Goal: Task Accomplishment & Management: Use online tool/utility

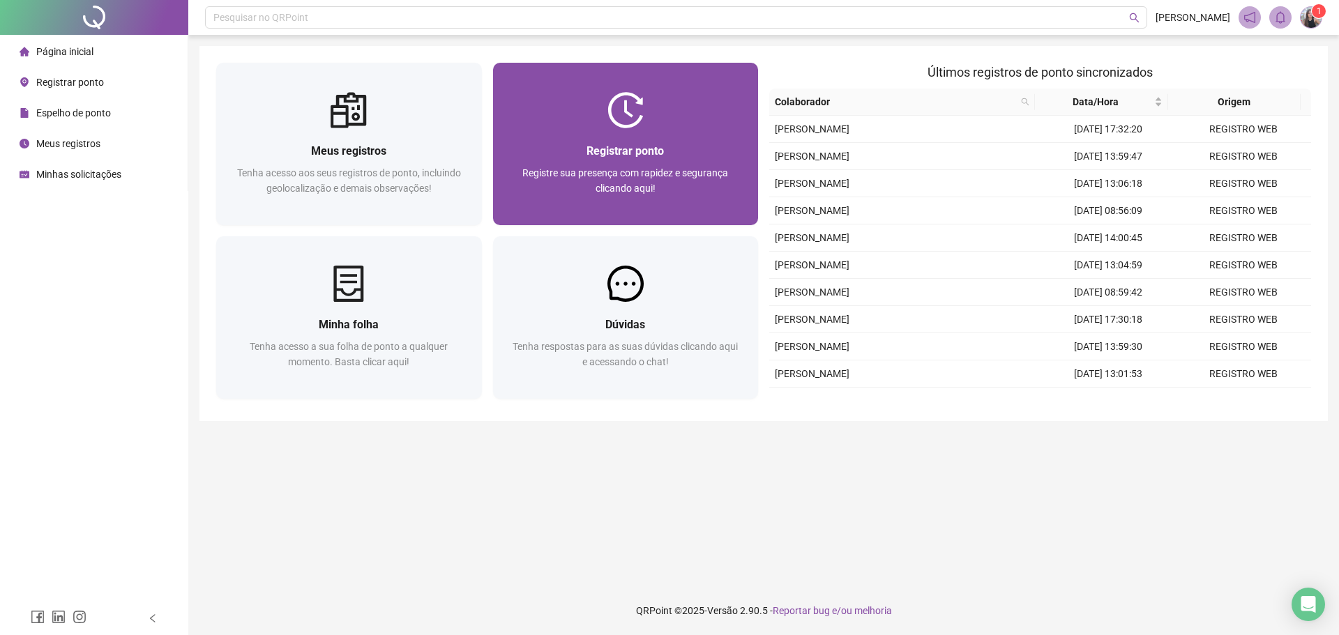
click at [644, 133] on div "Registrar ponto Registre sua presença com rapidez e segurança clicando aqui!" at bounding box center [626, 176] width 266 height 97
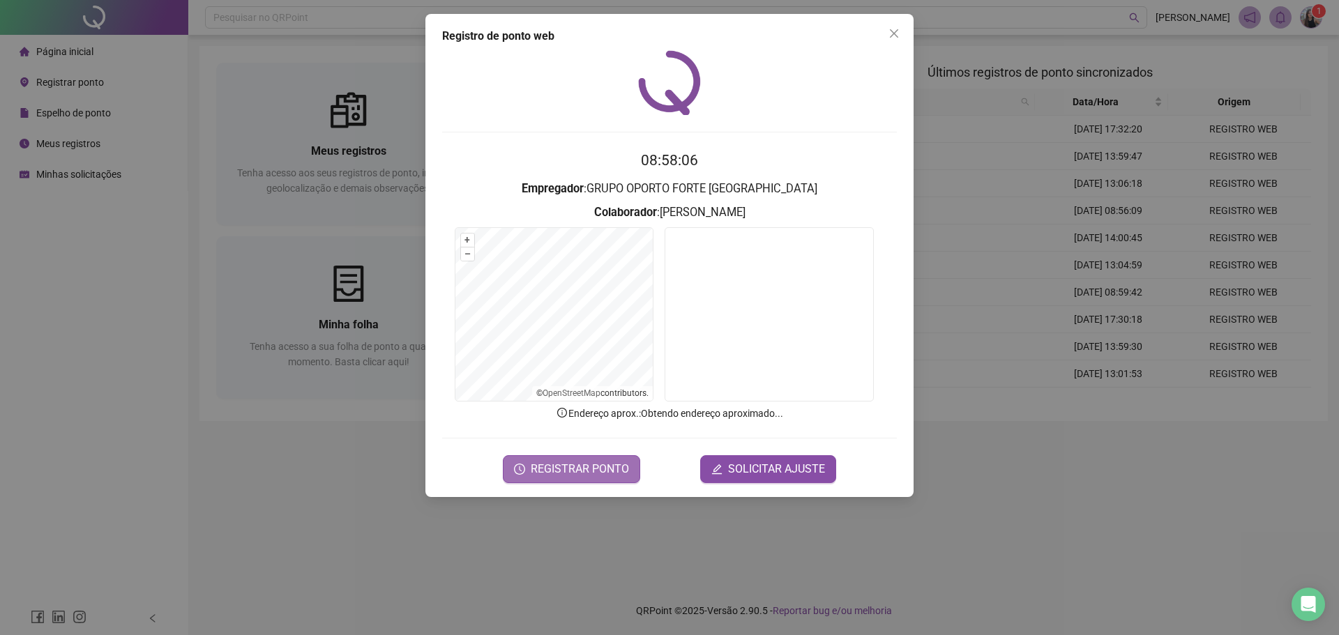
click at [533, 475] on button "REGISTRAR PONTO" at bounding box center [571, 469] width 137 height 28
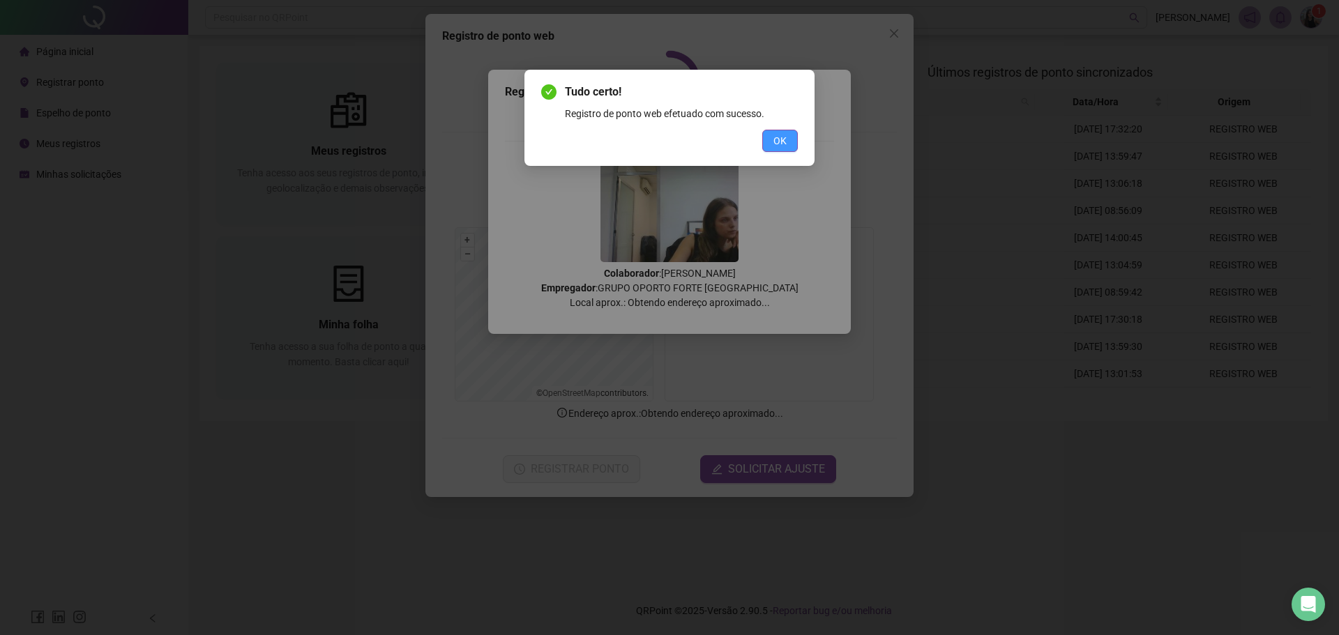
click at [780, 130] on button "OK" at bounding box center [780, 141] width 36 height 22
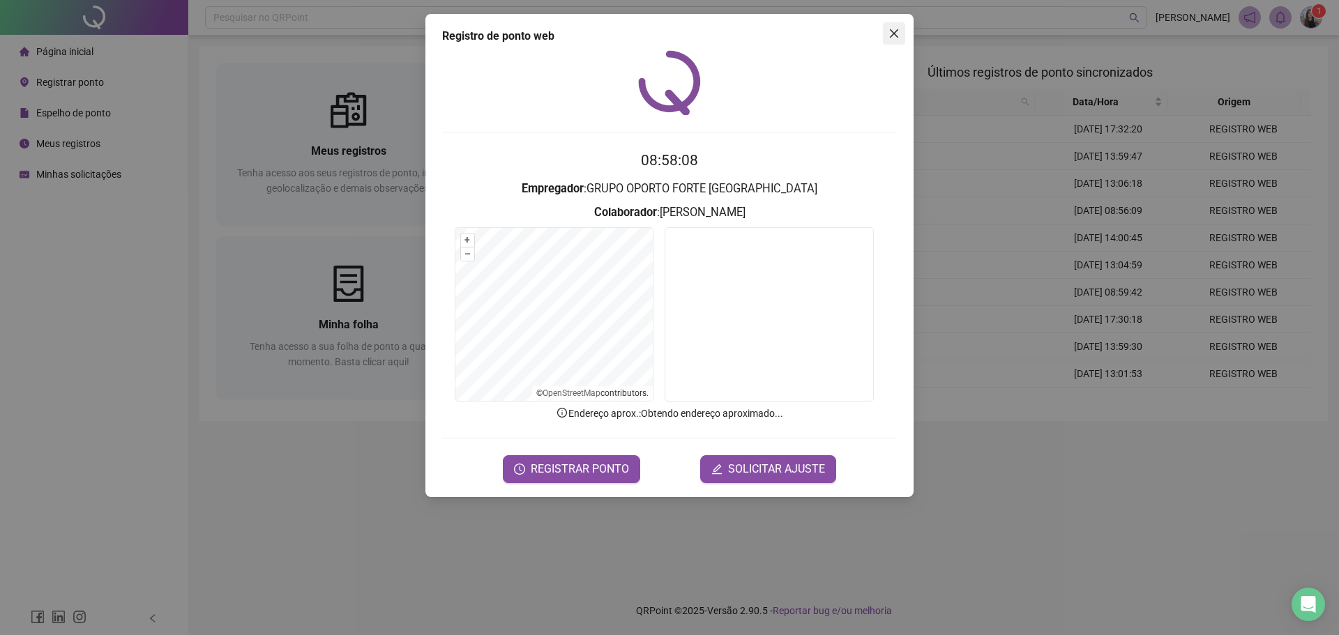
click at [905, 42] on button "Close" at bounding box center [894, 33] width 22 height 22
